Goal: Task Accomplishment & Management: Complete application form

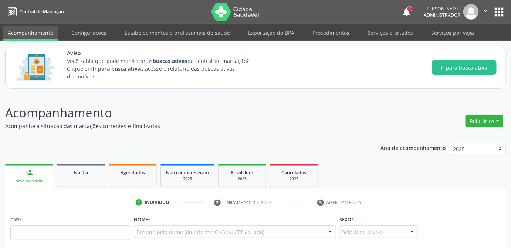
scroll to position [201, 0]
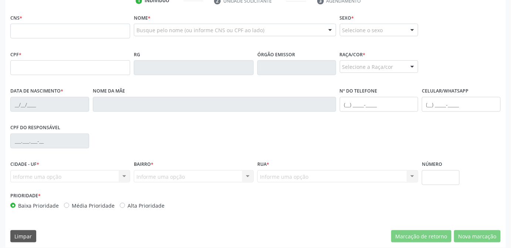
click at [57, 26] on input "text" at bounding box center [70, 31] width 120 height 15
type input "708 6000 6342 4384"
type input "17/03/1977"
type input "Jivoneide da Silva Ramalho"
type input "[PHONE_NUMBER]"
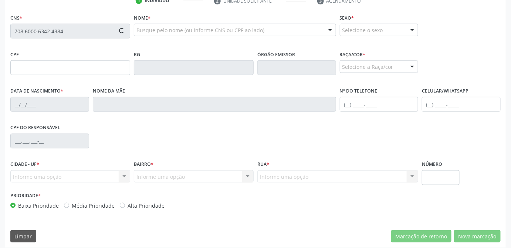
type input "21"
type input "020.389.394-89"
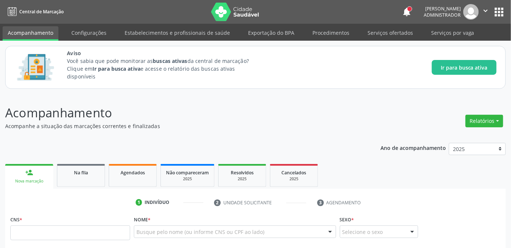
scroll to position [100, 0]
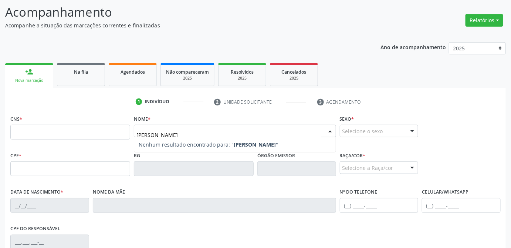
type input "walter torres moura"
click at [221, 117] on div "Nome * Busque pelo nome (ou informe CNS ou CPF ao lado) Nenhum resultado encont…" at bounding box center [235, 127] width 202 height 29
type input "[PERSON_NAME]"
click at [276, 132] on div at bounding box center [235, 130] width 202 height 13
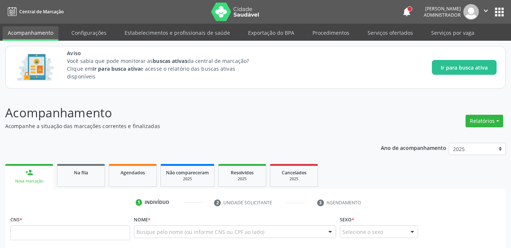
scroll to position [100, 0]
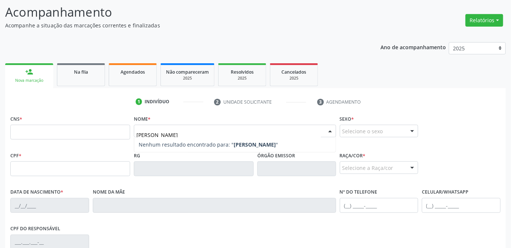
type input "[PERSON_NAME]"
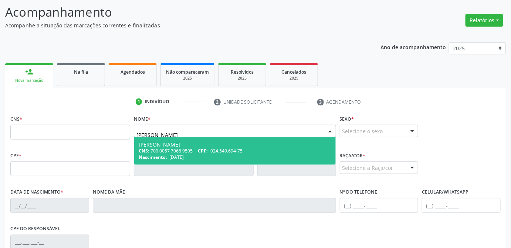
click at [187, 149] on div "CNS: 700 0057 7066 9505 CPF: 024.549.694-75" at bounding box center [235, 150] width 192 height 6
type input "700 0057 7066 9505"
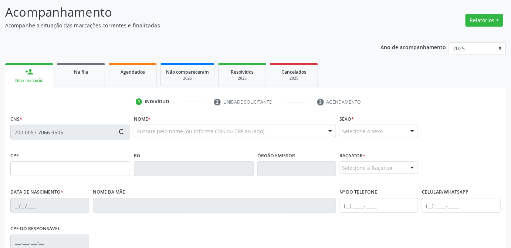
type input "024.549.694-75"
type input "[DATE]"
type input "[PERSON_NAME] Moura"
type input "[PHONE_NUMBER]"
type input "S/N"
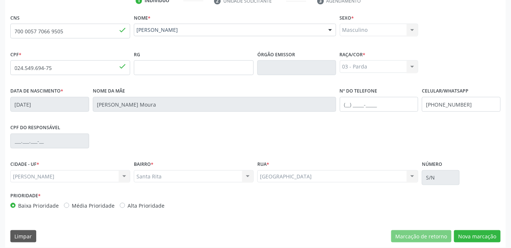
scroll to position [205, 0]
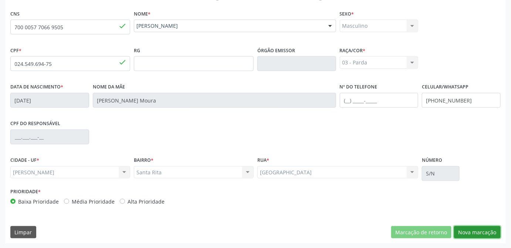
click at [490, 233] on button "Nova marcação" at bounding box center [477, 232] width 47 height 13
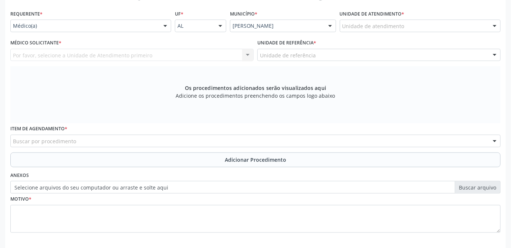
click at [480, 187] on label "Selecione arquivos do seu computador ou arraste e solte aqui" at bounding box center [255, 187] width 490 height 13
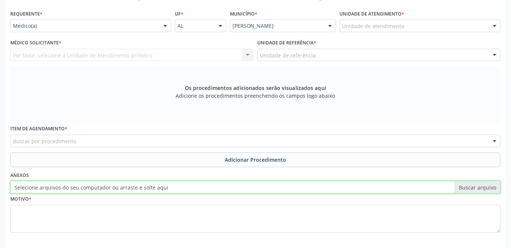
click at [480, 187] on input "Selecione arquivos do seu computador ou arraste e solte aqui" at bounding box center [255, 187] width 490 height 13
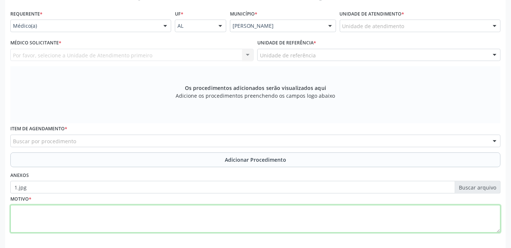
click at [63, 221] on textarea at bounding box center [255, 219] width 490 height 28
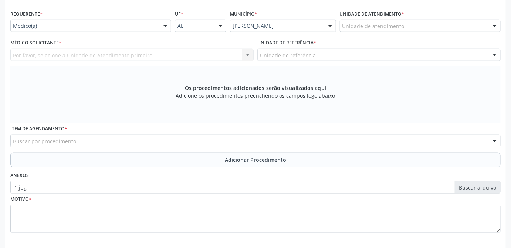
click at [413, 186] on label "1.jpg" at bounding box center [255, 187] width 490 height 13
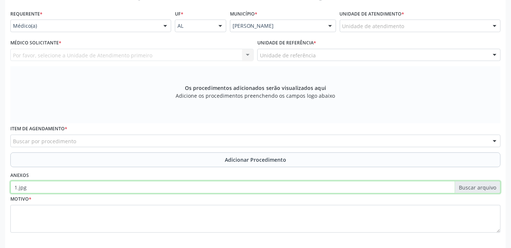
click at [413, 186] on input "1.jpg" at bounding box center [255, 187] width 490 height 13
type input "C:\fakepath\SUS CELINE.pdf"
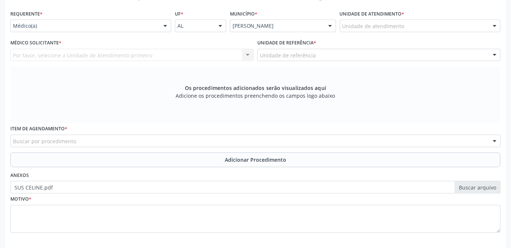
click at [481, 184] on label "SUS CELINE.pdf" at bounding box center [255, 187] width 490 height 13
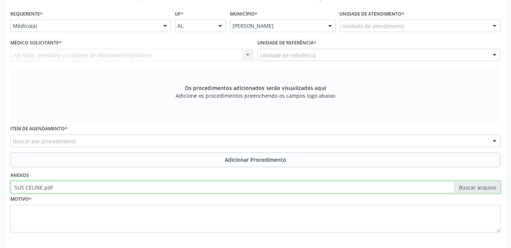
click at [481, 184] on input "SUS CELINE.pdf" at bounding box center [255, 187] width 490 height 13
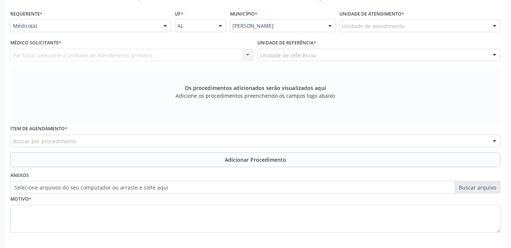
click at [164, 186] on label "Selecione arquivos do seu computador ou arraste e solte aqui" at bounding box center [255, 187] width 490 height 13
click at [164, 186] on input "Selecione arquivos do seu computador ou arraste e solte aqui" at bounding box center [255, 187] width 490 height 13
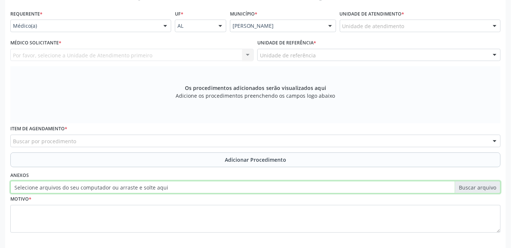
type input "C:\fakepath\SUS CELINE.pdf"
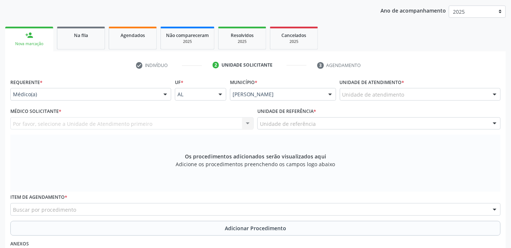
scroll to position [103, 0]
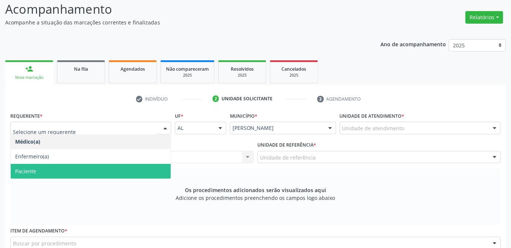
click at [83, 171] on span "Paciente" at bounding box center [91, 171] width 160 height 15
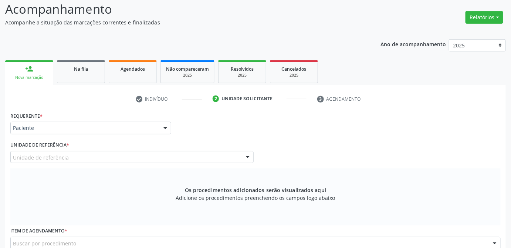
scroll to position [171, 0]
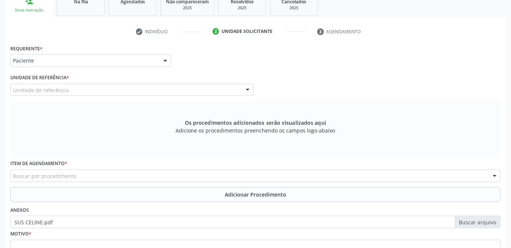
click at [103, 93] on div "Unidade de referência" at bounding box center [131, 89] width 243 height 13
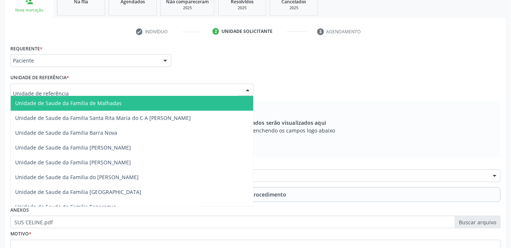
click at [128, 109] on span "Unidade de Saude da Familia de Malhadas" at bounding box center [132, 103] width 242 height 15
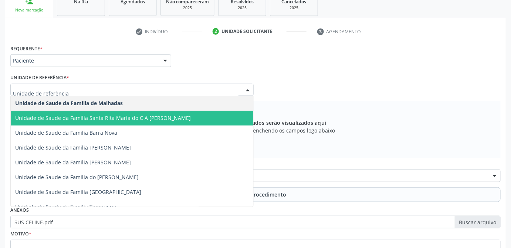
click at [129, 116] on span "Unidade de Saude da Familia Santa Rita Maria do C A [PERSON_NAME]" at bounding box center [102, 117] width 175 height 7
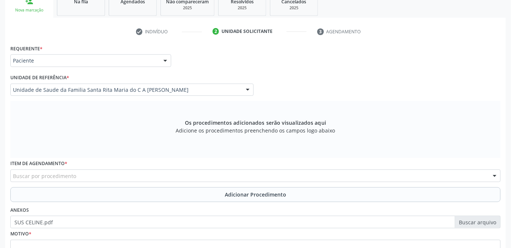
click at [149, 136] on div "Os procedimentos adicionados serão visualizados aqui Adicione os procedimentos …" at bounding box center [255, 129] width 490 height 57
click at [158, 183] on div "Item de agendamento * Buscar por procedimento 0304070076 - .Quimioterapia de Le…" at bounding box center [255, 172] width 494 height 29
click at [157, 173] on div "Buscar por procedimento" at bounding box center [255, 175] width 490 height 13
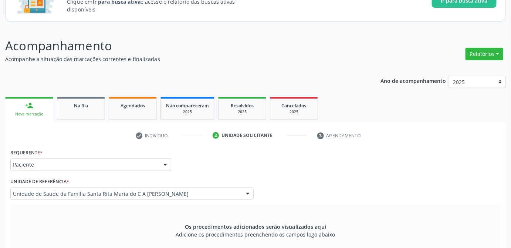
scroll to position [100, 0]
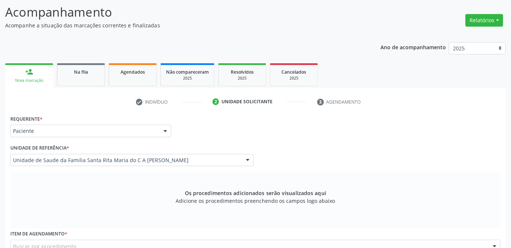
click at [423, 162] on div "Médico Solicitante Por favor, selecione a Unidade de Atendimento primeiro Nenhu…" at bounding box center [255, 156] width 494 height 29
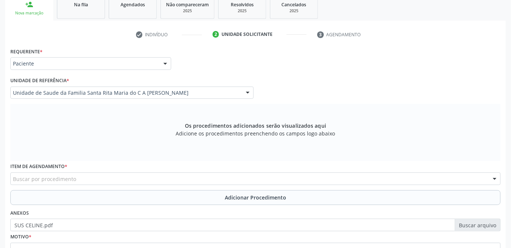
scroll to position [134, 0]
